Goal: Information Seeking & Learning: Learn about a topic

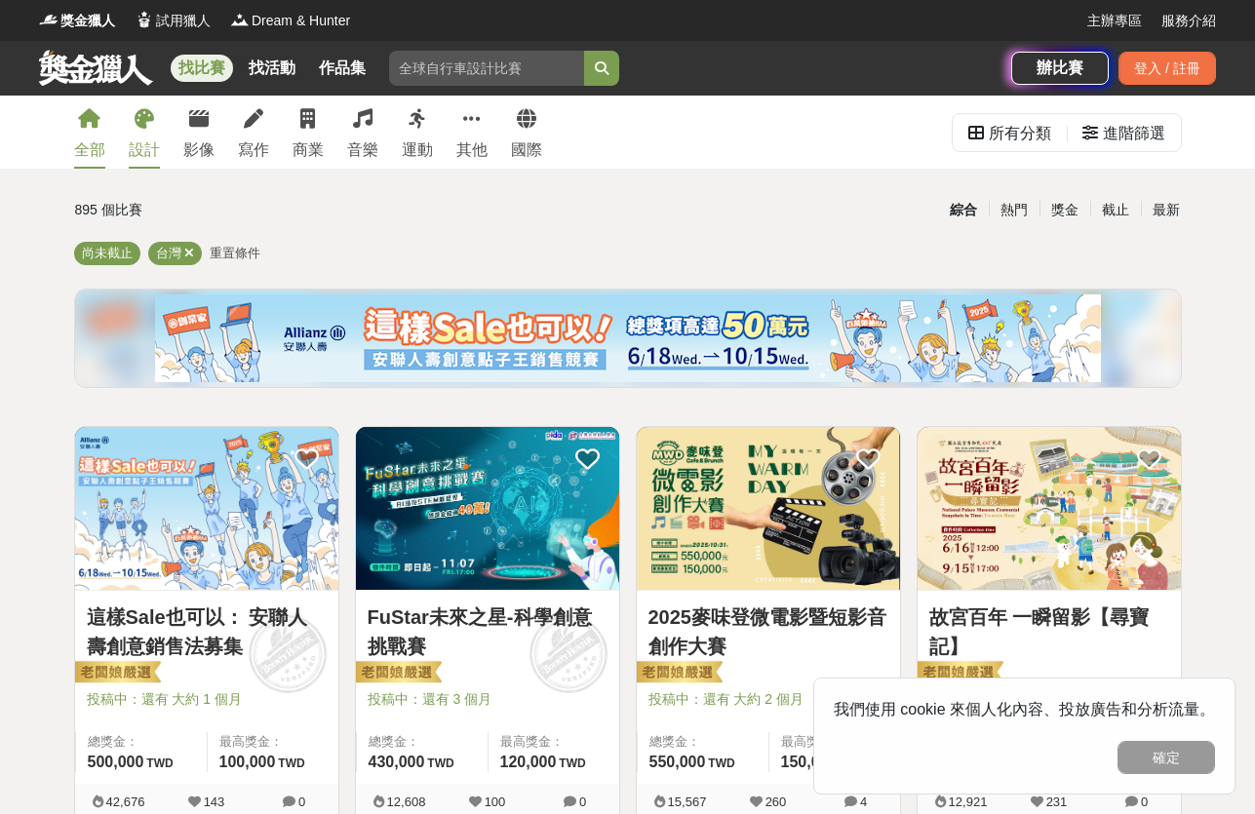
click at [138, 157] on div "設計" at bounding box center [144, 149] width 31 height 23
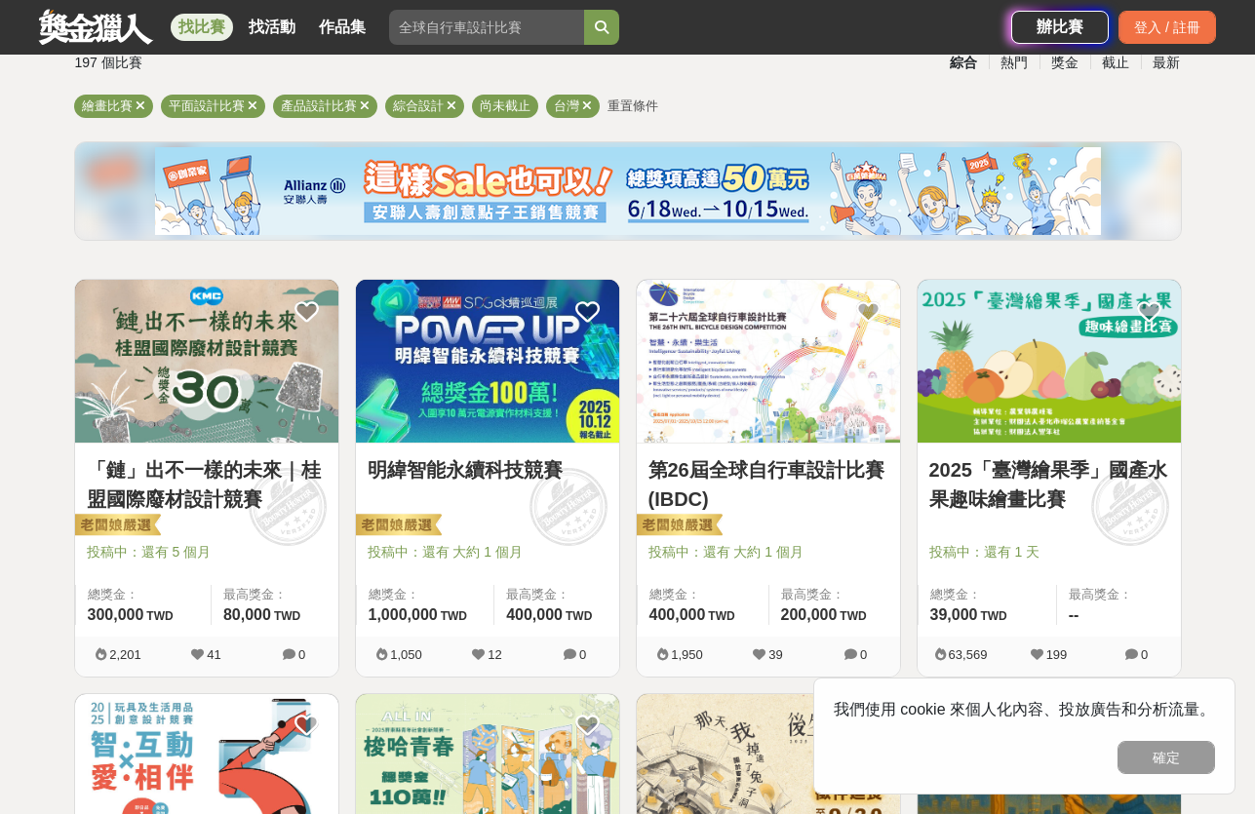
scroll to position [195, 0]
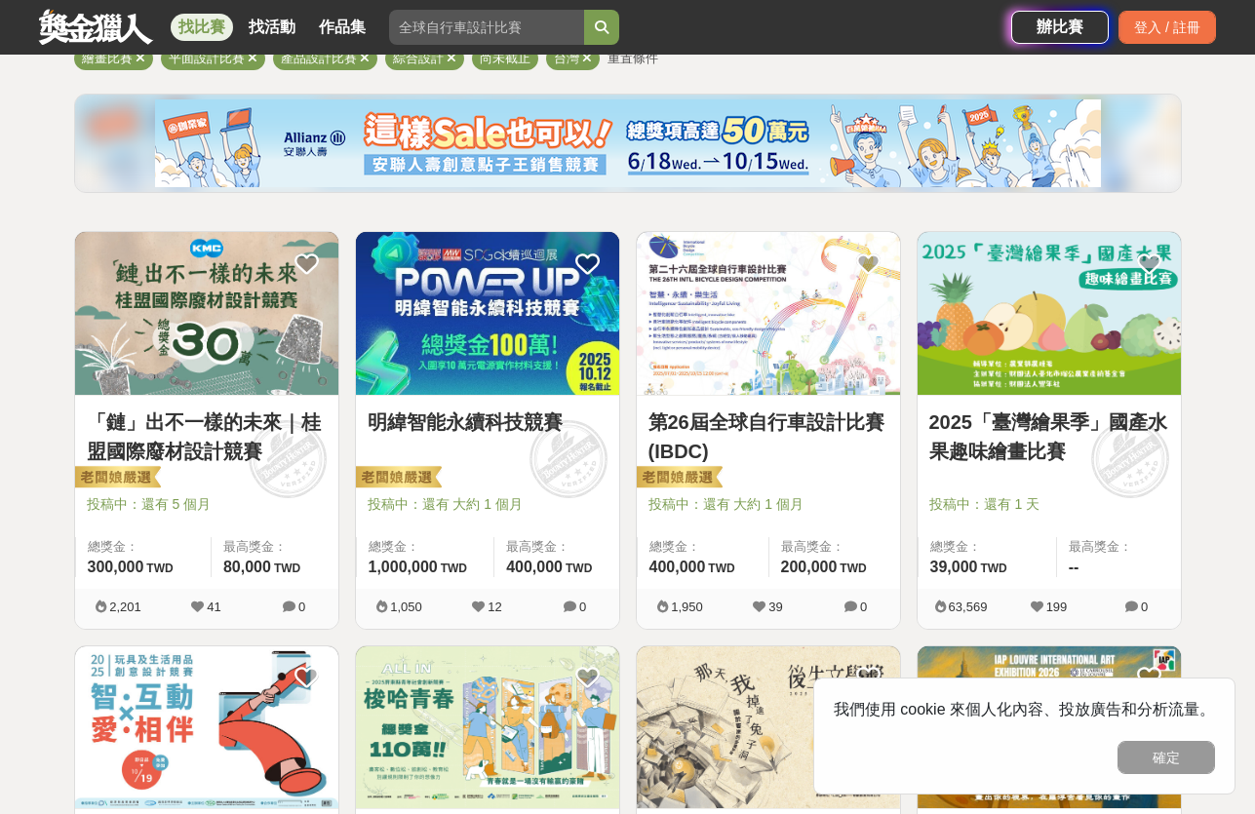
click at [1065, 460] on link "2025「臺灣繪果季」國產水果趣味繪畫比賽" at bounding box center [1049, 437] width 240 height 59
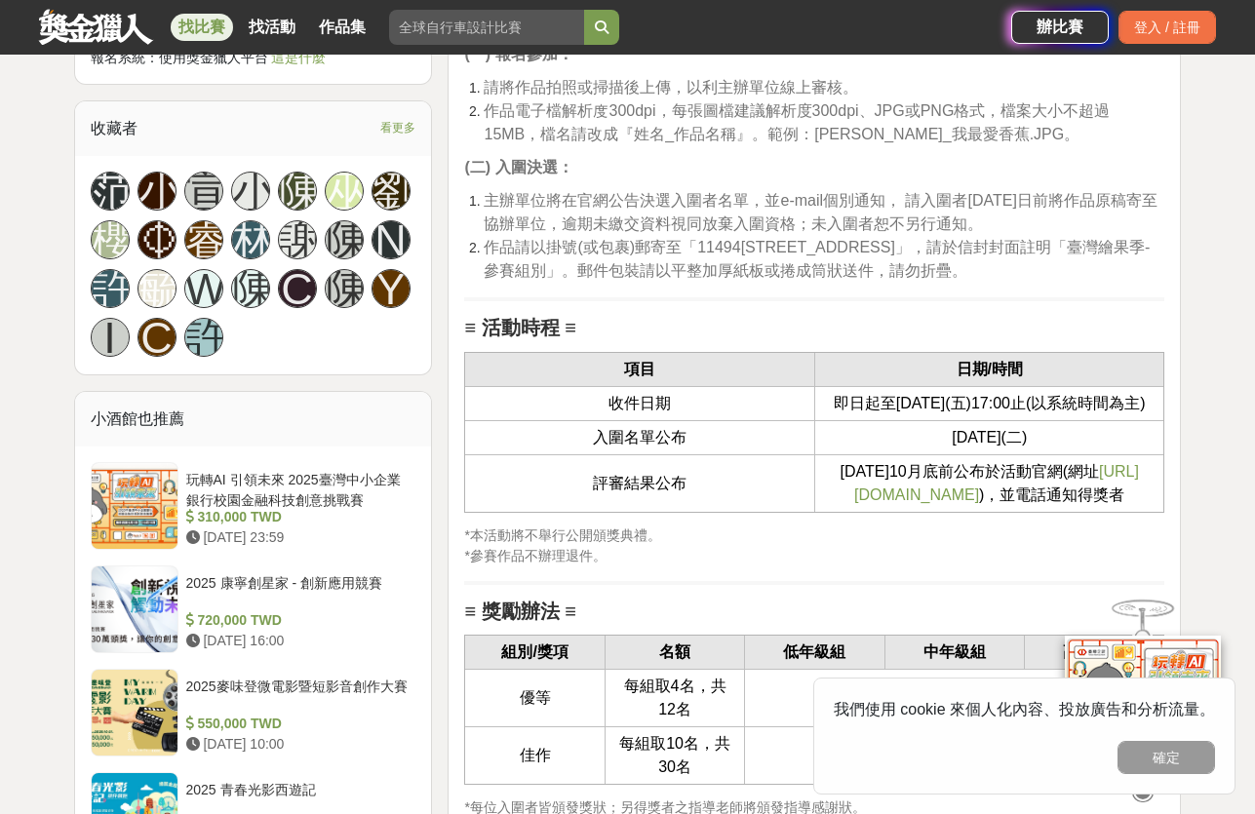
scroll to position [2048, 0]
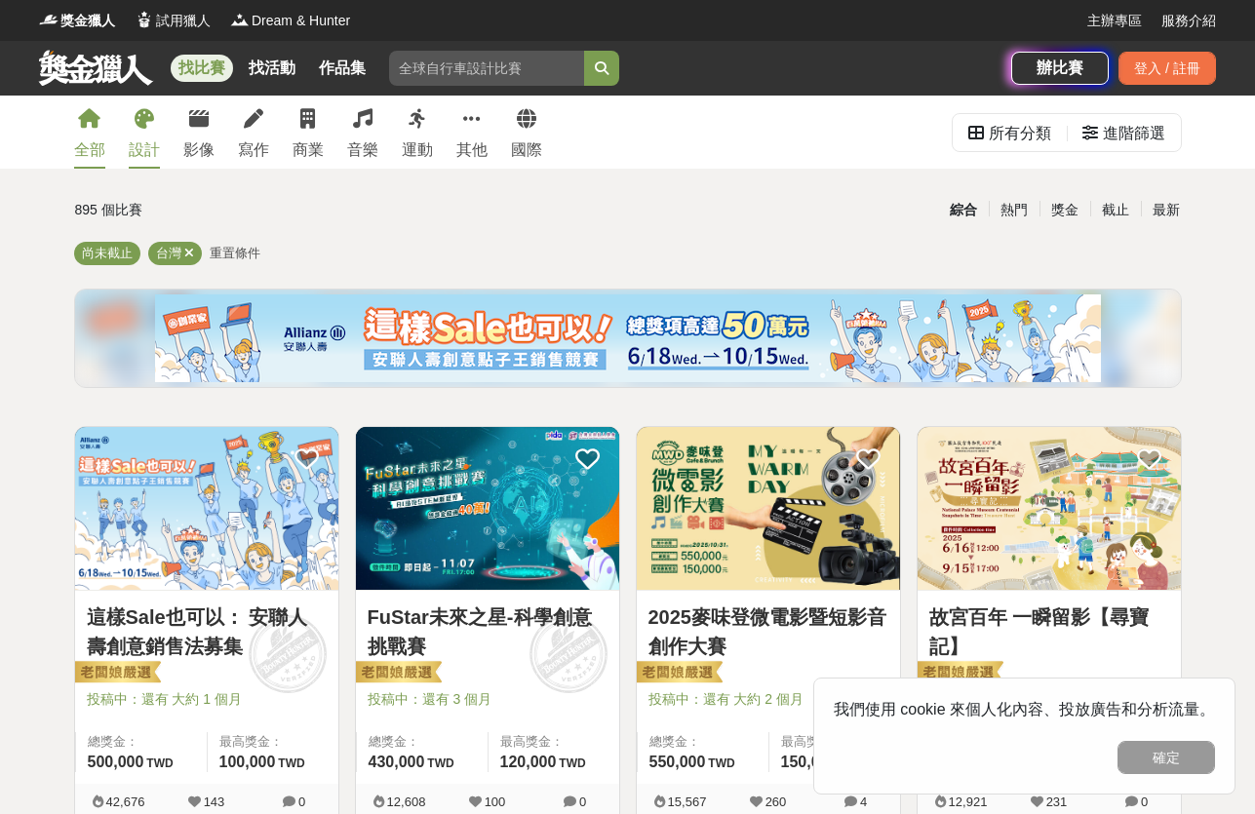
click at [137, 162] on link "設計" at bounding box center [144, 132] width 31 height 73
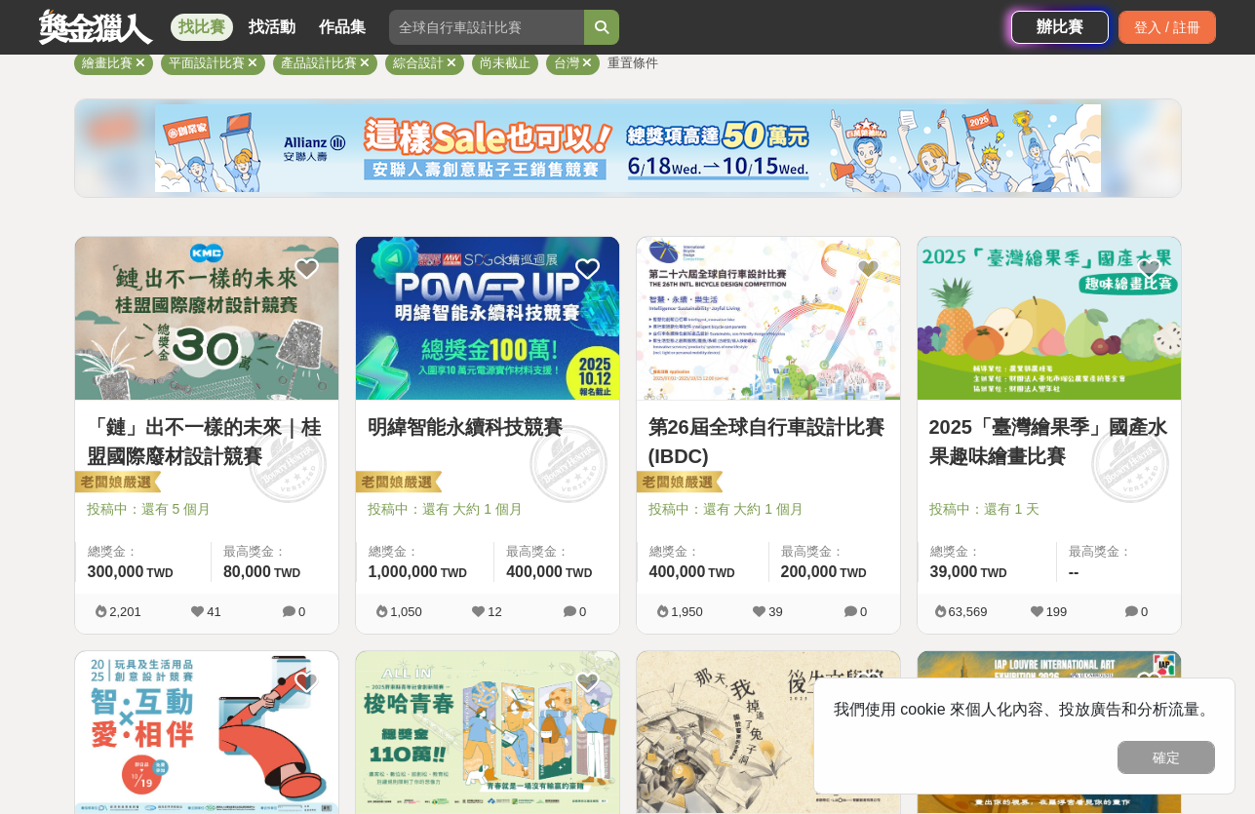
scroll to position [195, 0]
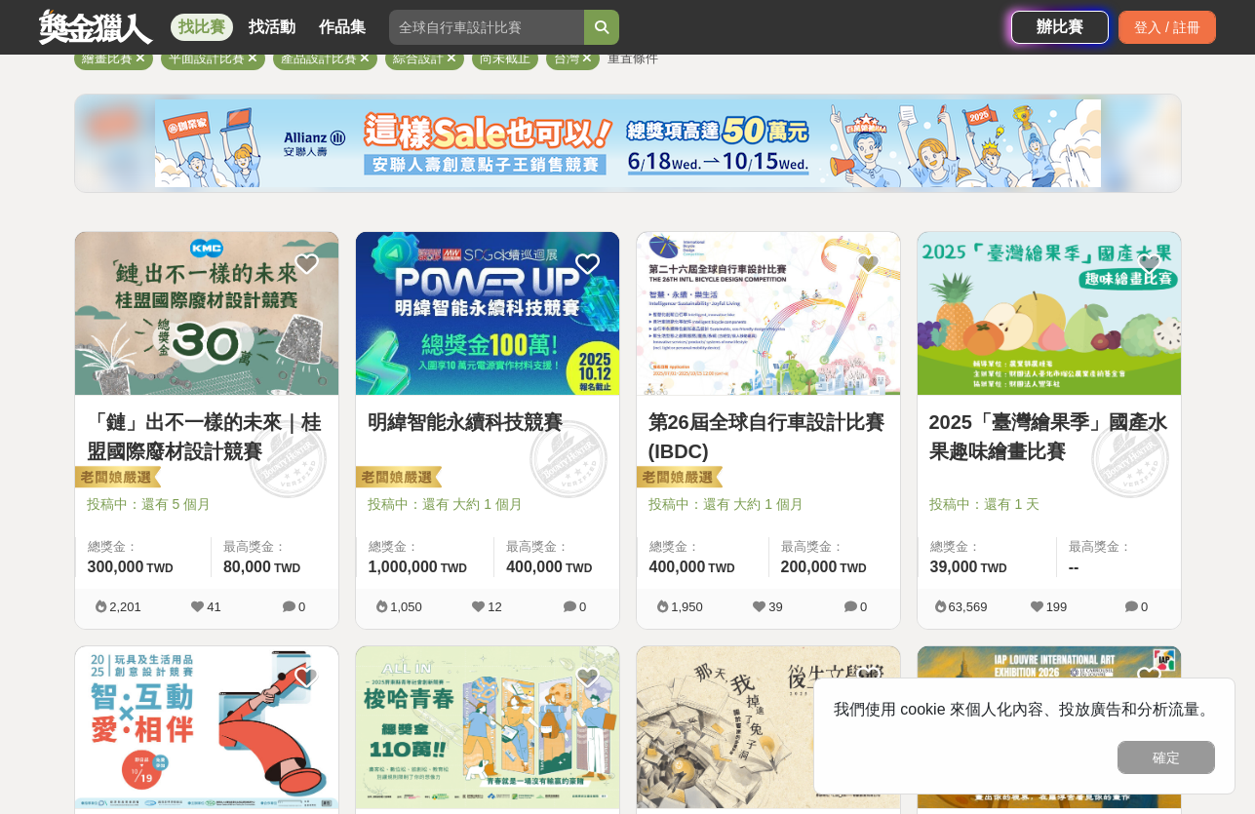
click at [483, 458] on div "明緯智能永續科技競賽" at bounding box center [488, 434] width 240 height 52
click at [493, 408] on link "明緯智能永續科技競賽" at bounding box center [488, 422] width 240 height 29
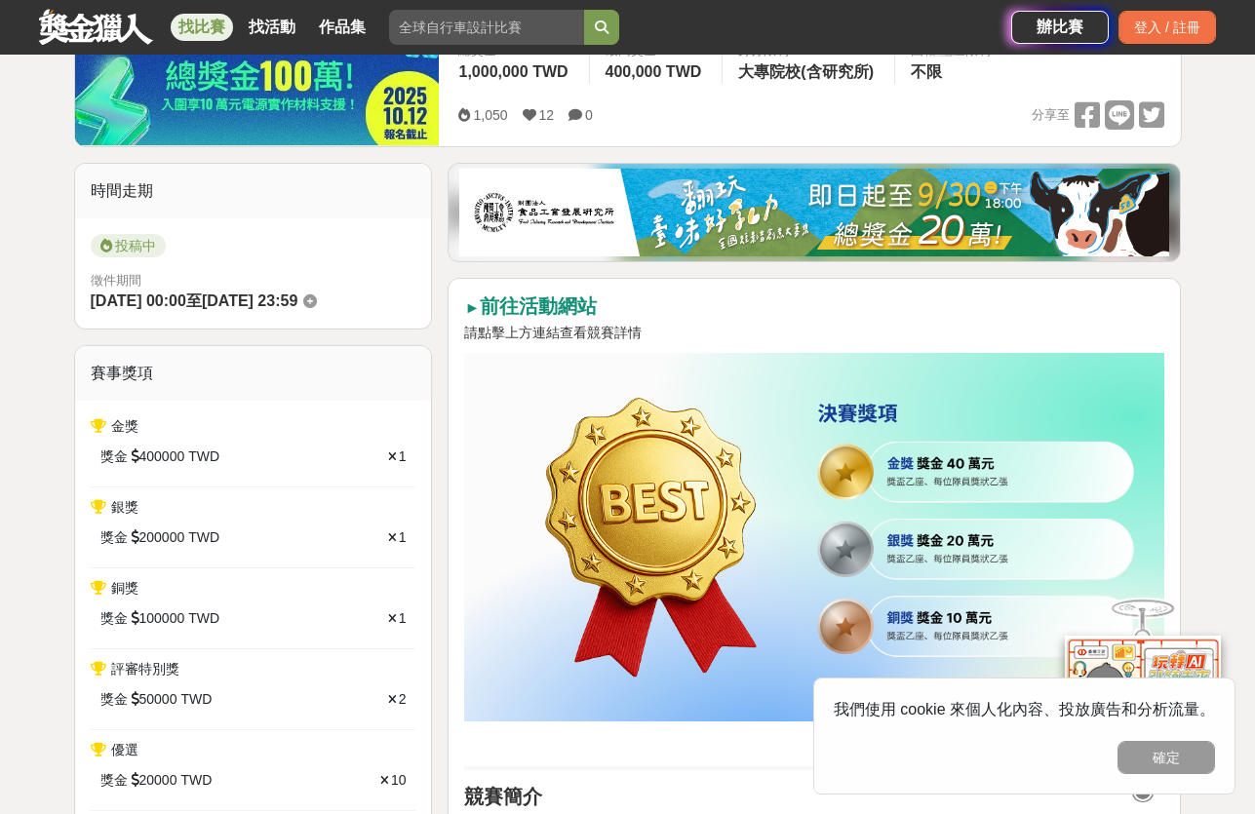
scroll to position [488, 0]
